Goal: Transaction & Acquisition: Subscribe to service/newsletter

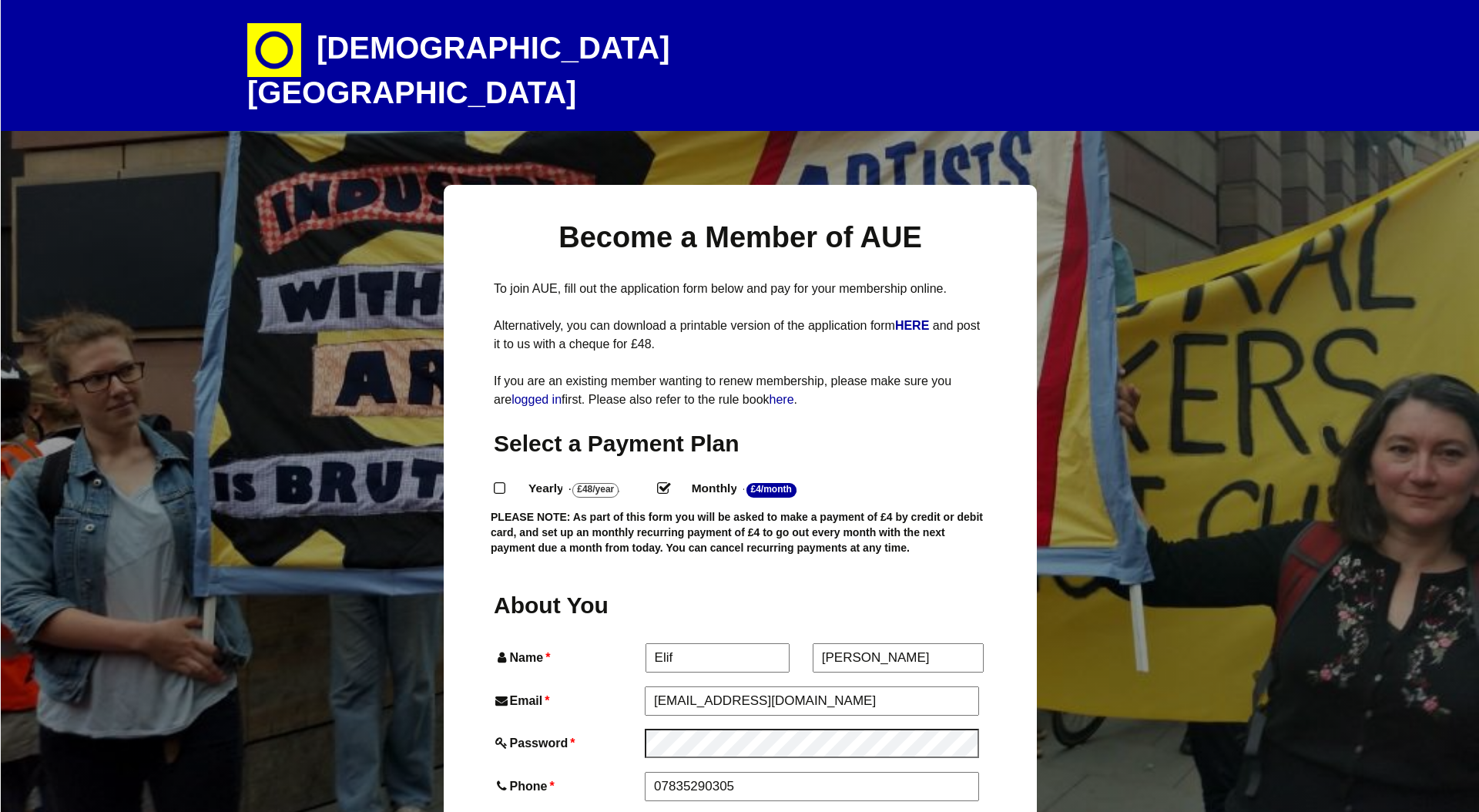
select select "10"
select select "involved_organising_self_created_opportunities"
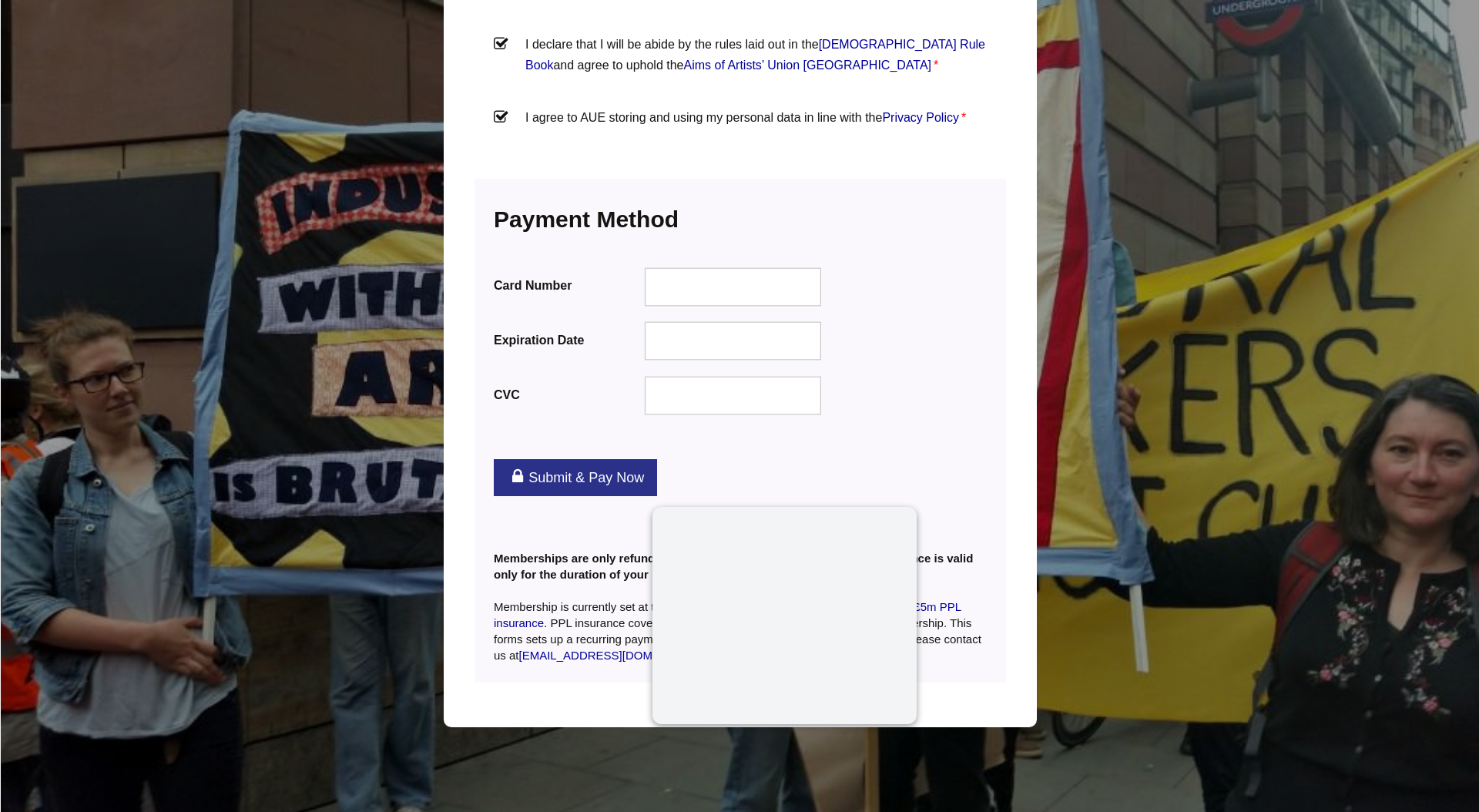
scroll to position [0, 1]
click at [645, 360] on div at bounding box center [733, 341] width 177 height 39
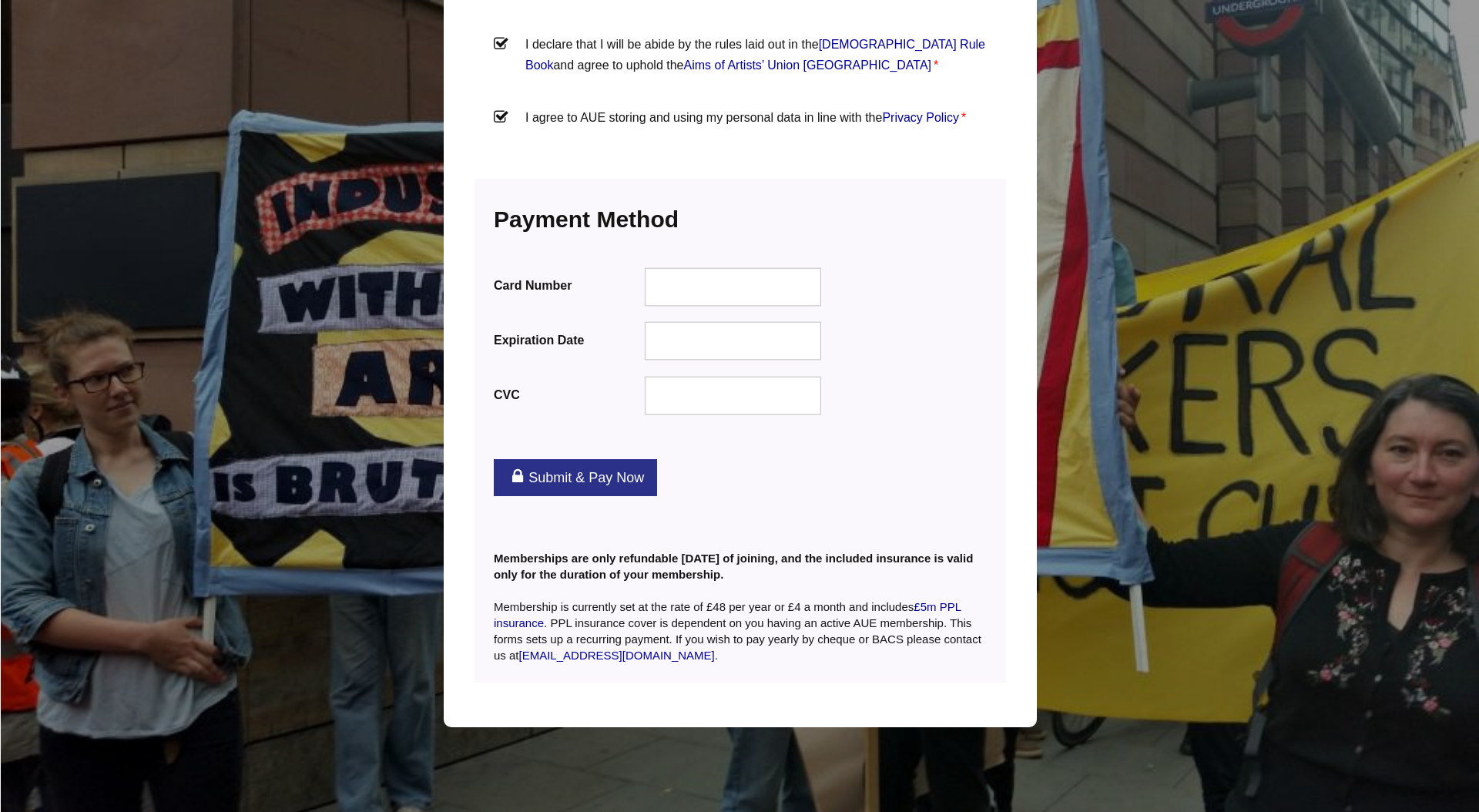
click at [575, 496] on link "Submit & Pay Now" at bounding box center [575, 477] width 163 height 37
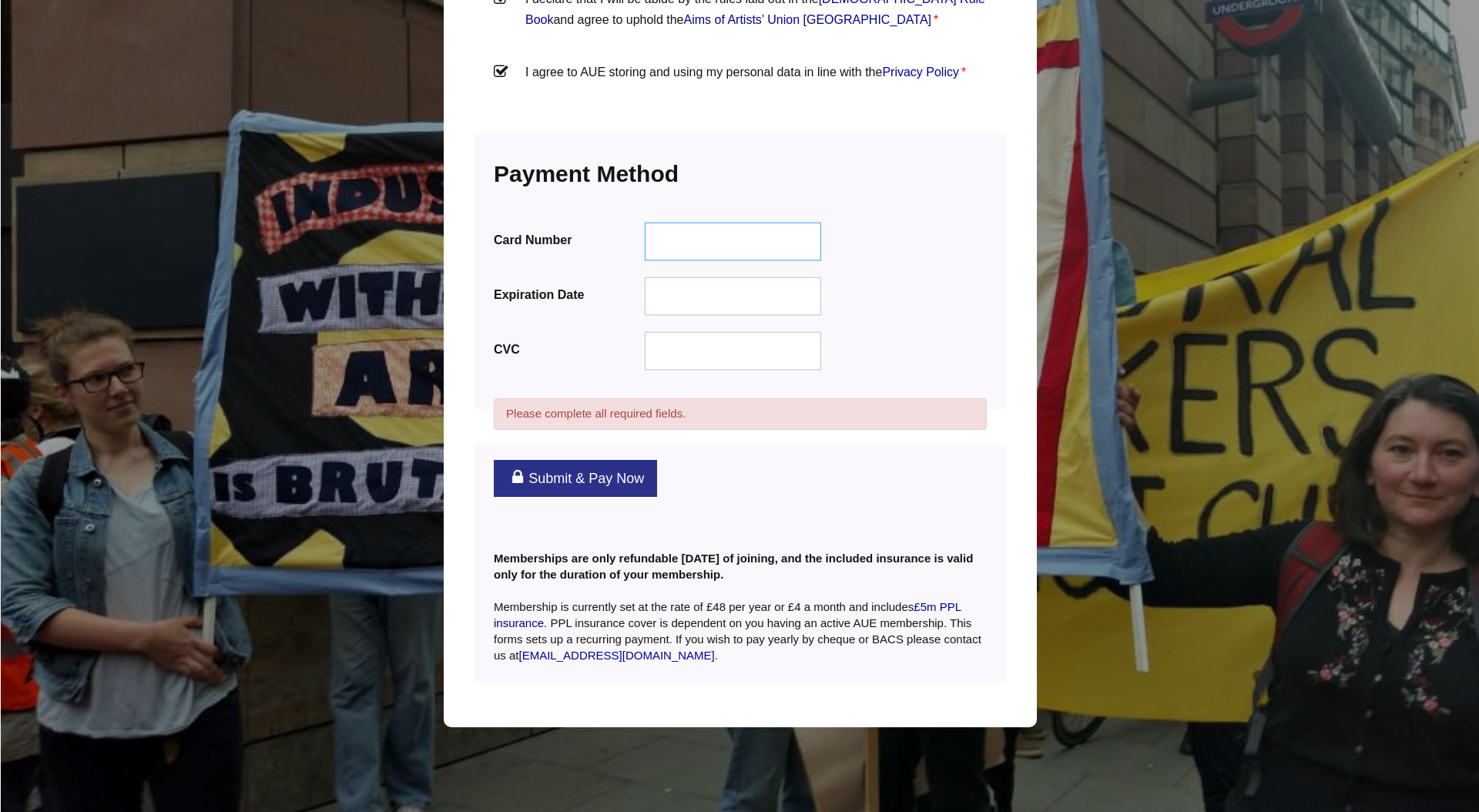
scroll to position [2096, 0]
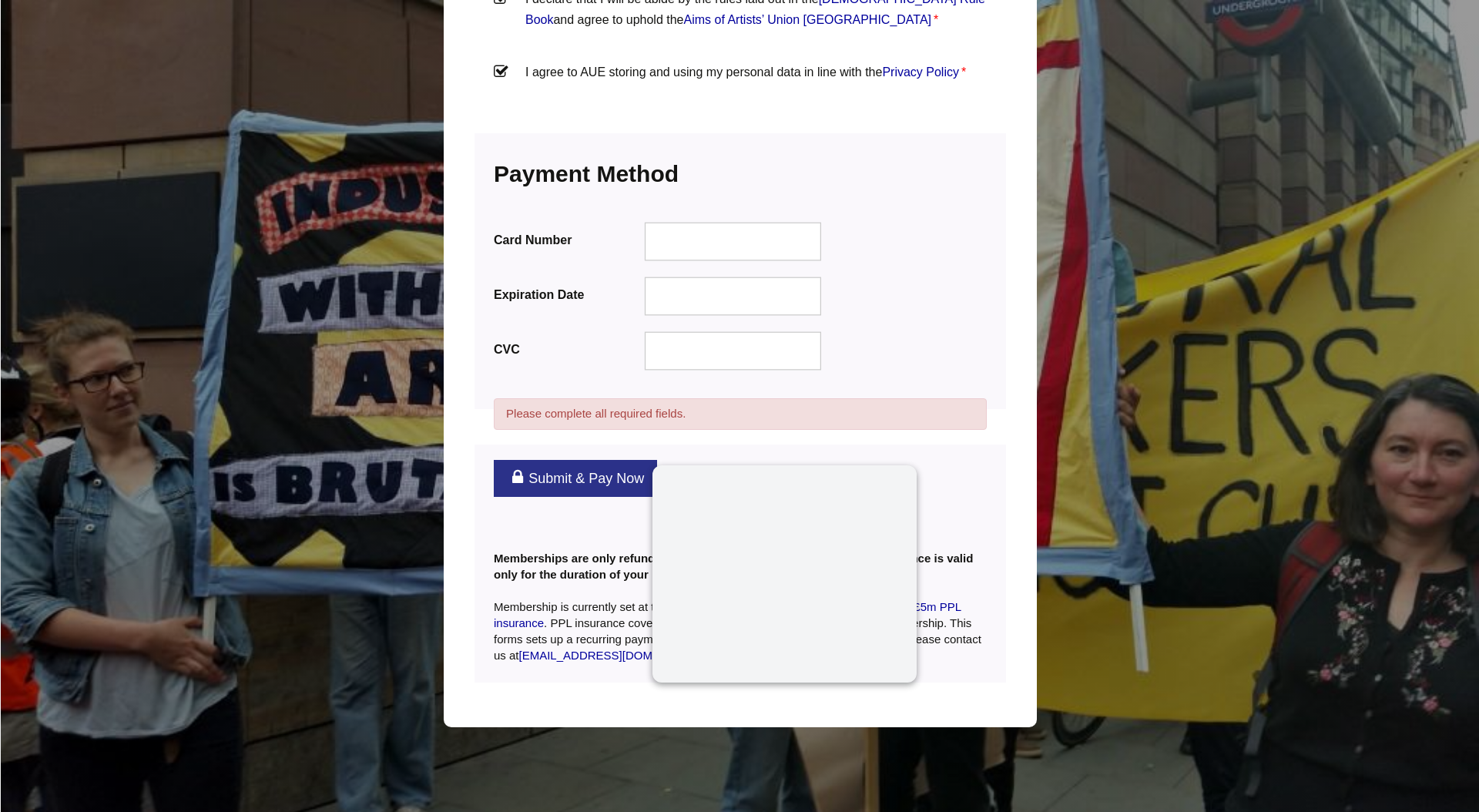
drag, startPoint x: 627, startPoint y: 322, endPoint x: 643, endPoint y: 326, distance: 16.5
click at [627, 305] on label "Expiration Date" at bounding box center [568, 294] width 148 height 21
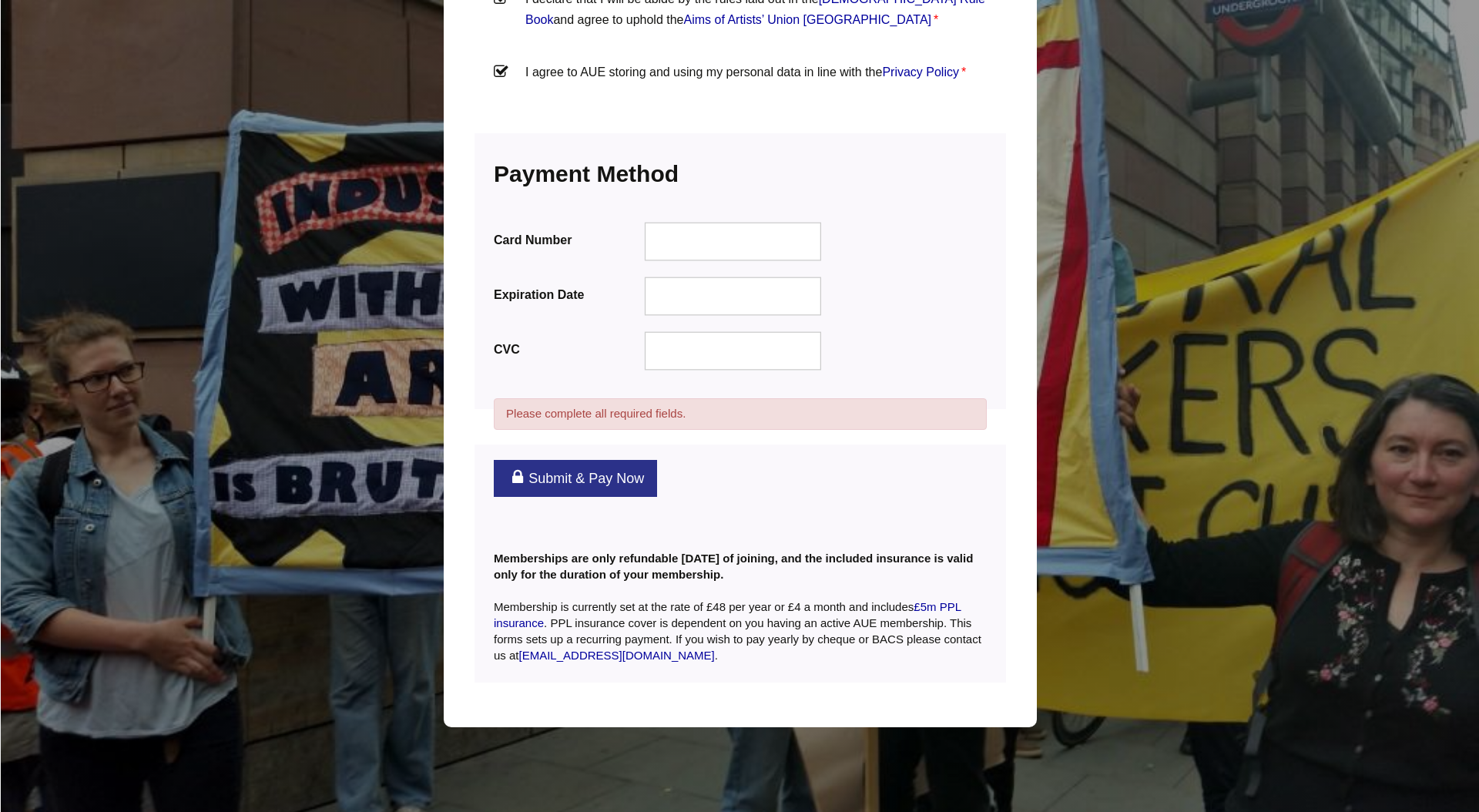
click at [649, 315] on div at bounding box center [733, 295] width 177 height 39
click at [577, 497] on link "Submit & Pay Now" at bounding box center [575, 478] width 163 height 37
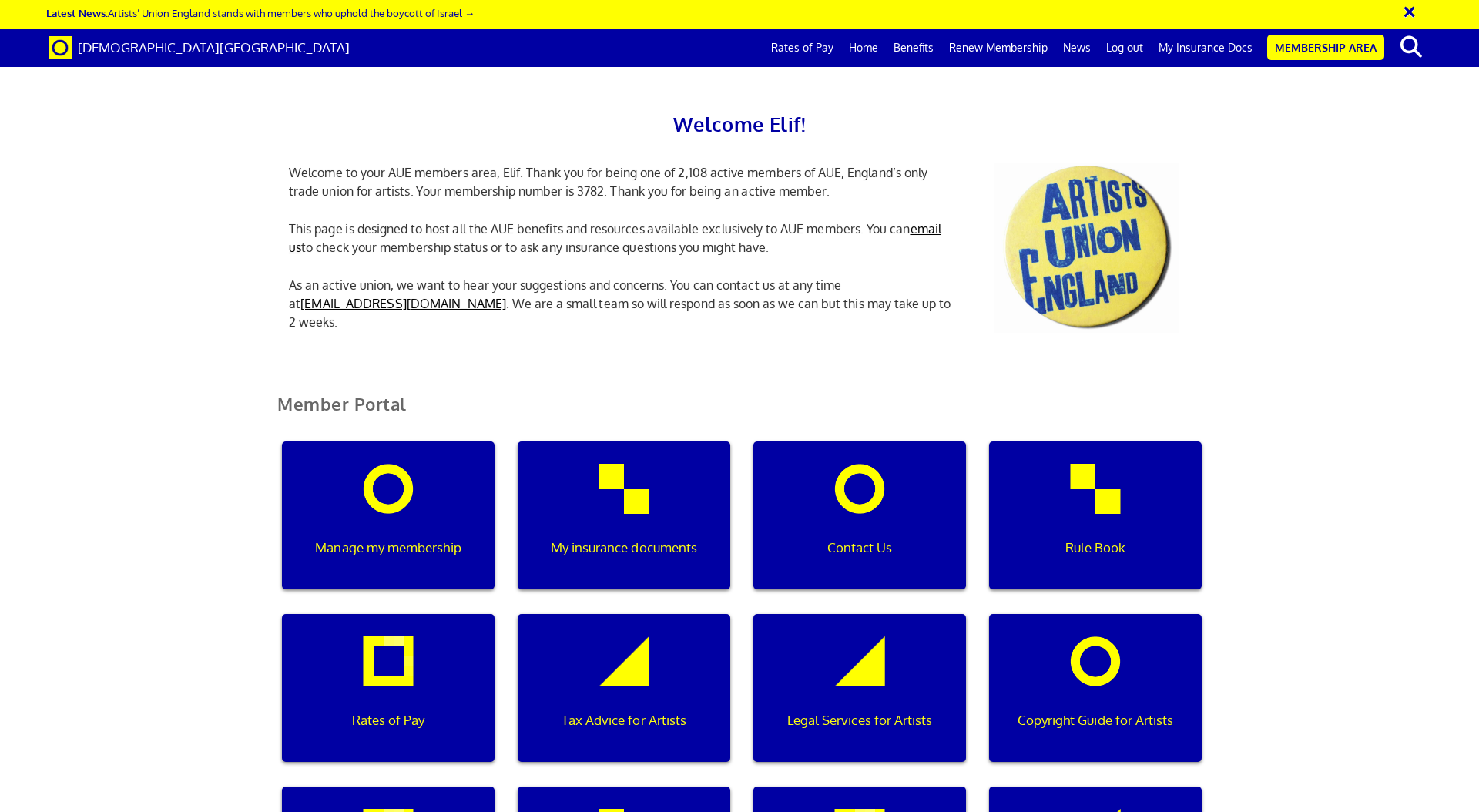
scroll to position [46, 0]
click at [605, 456] on div "My insurance documents" at bounding box center [624, 515] width 212 height 148
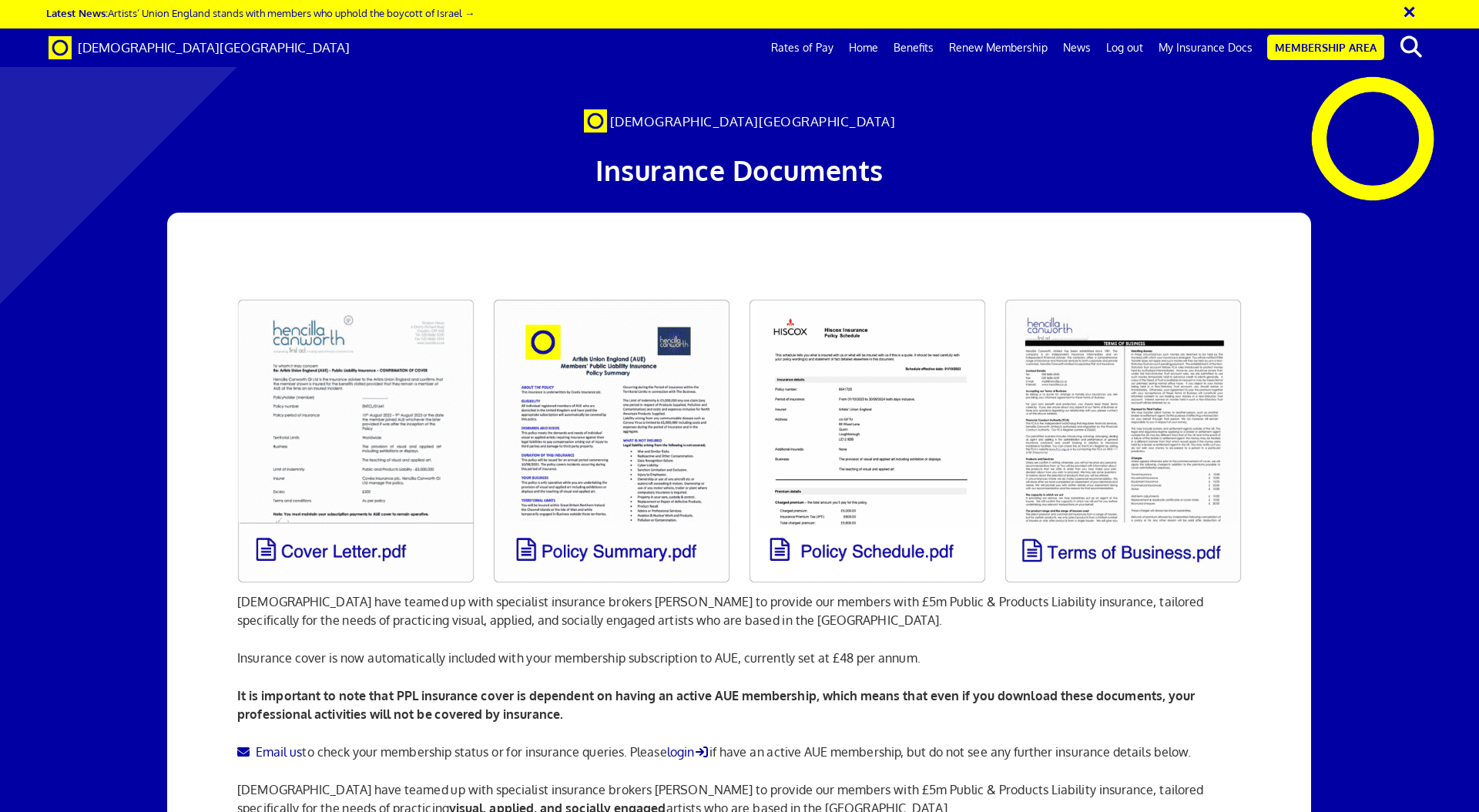
scroll to position [56, 0]
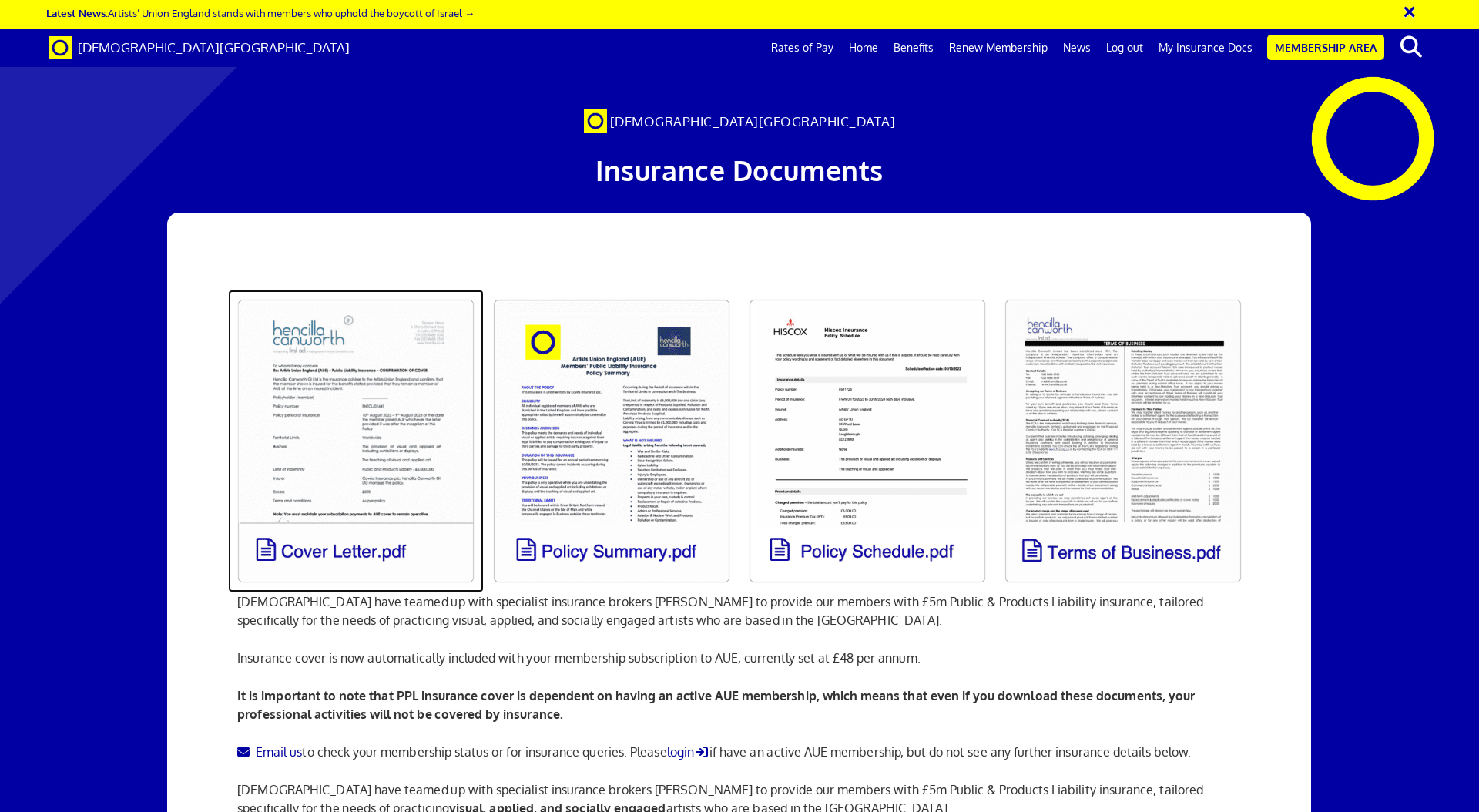
click at [392, 398] on link at bounding box center [356, 441] width 256 height 302
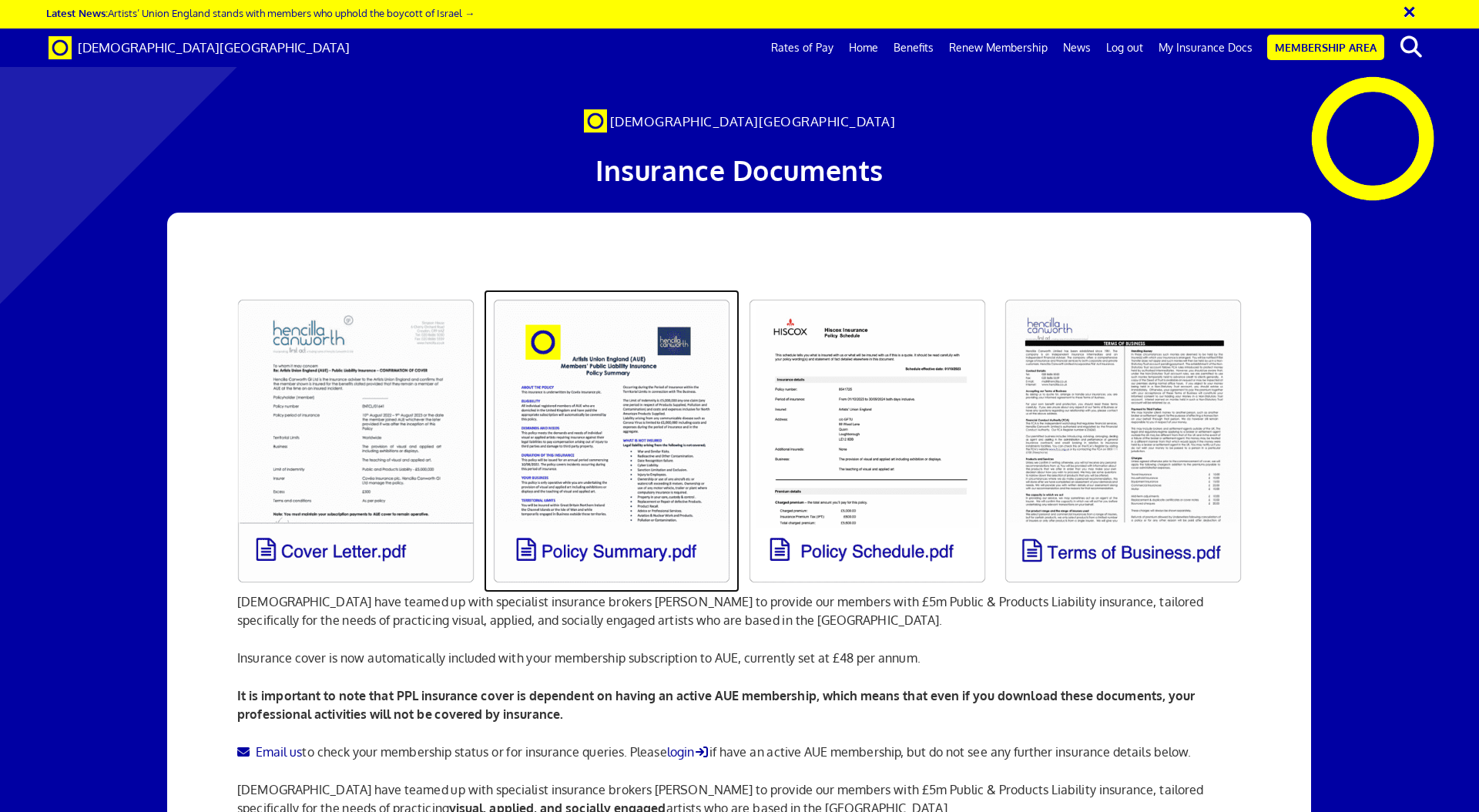
click at [627, 378] on link at bounding box center [611, 441] width 256 height 302
